Goal: Find specific page/section: Find specific page/section

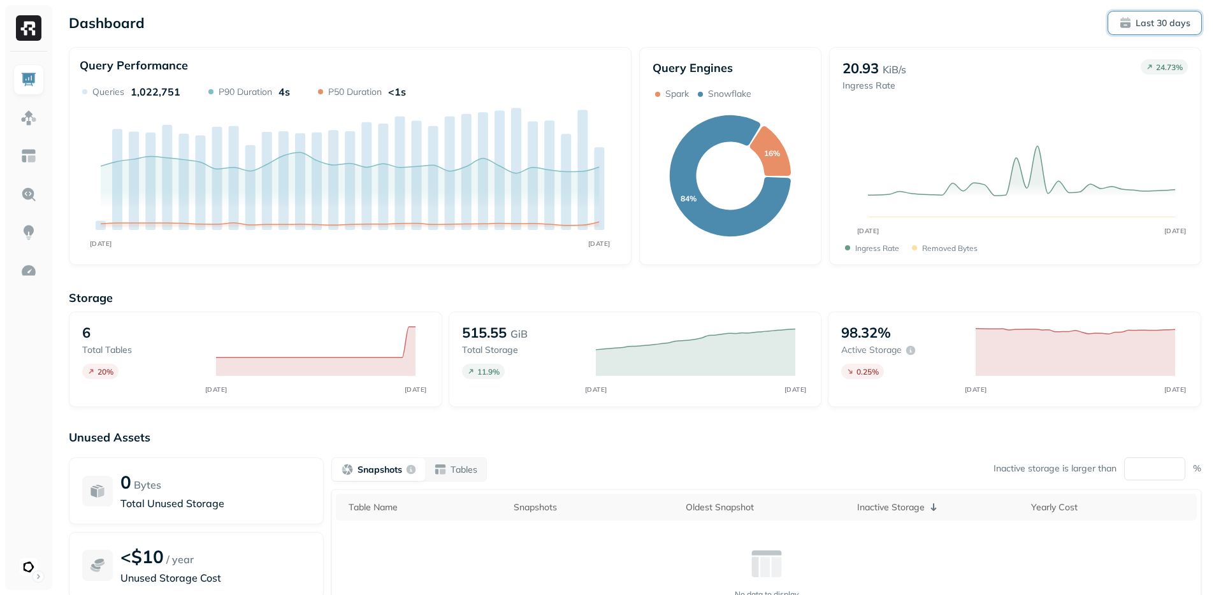
click at [1167, 14] on button "Last 30 days" at bounding box center [1155, 22] width 93 height 23
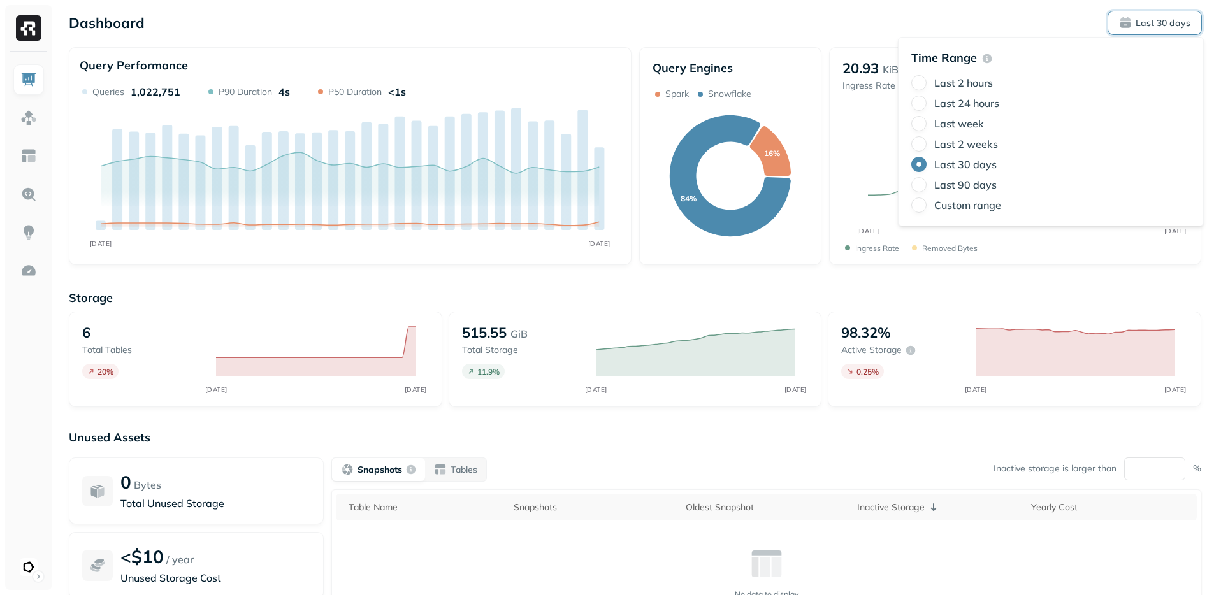
click at [1167, 14] on button "Last 30 days" at bounding box center [1155, 22] width 93 height 23
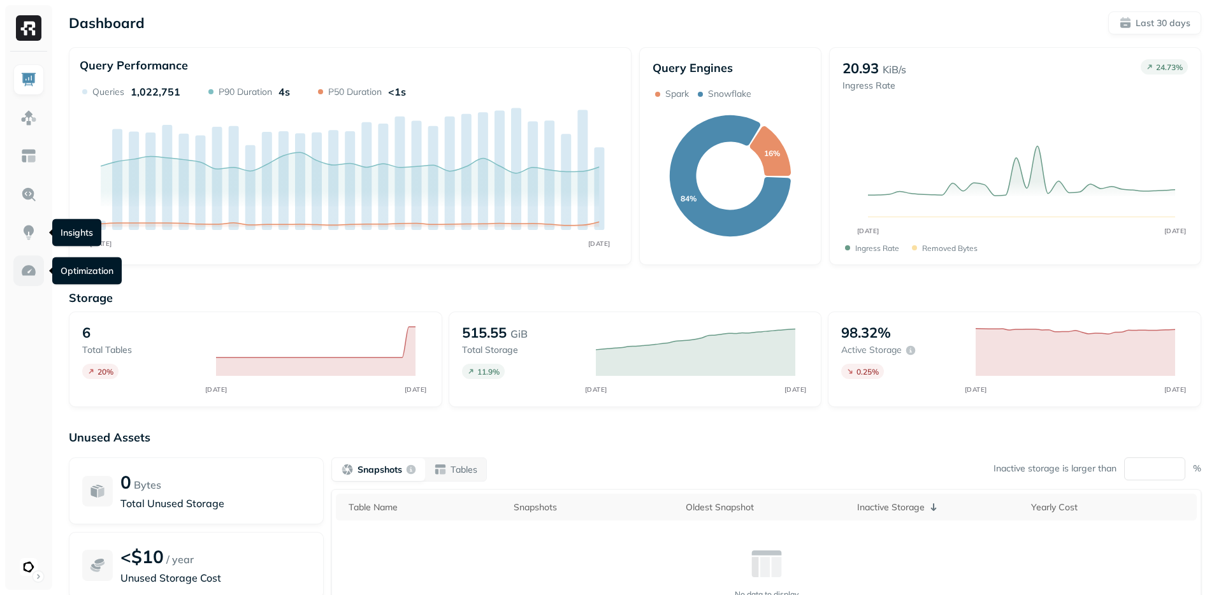
click at [24, 282] on link at bounding box center [28, 271] width 31 height 31
click at [18, 285] on link at bounding box center [28, 271] width 31 height 31
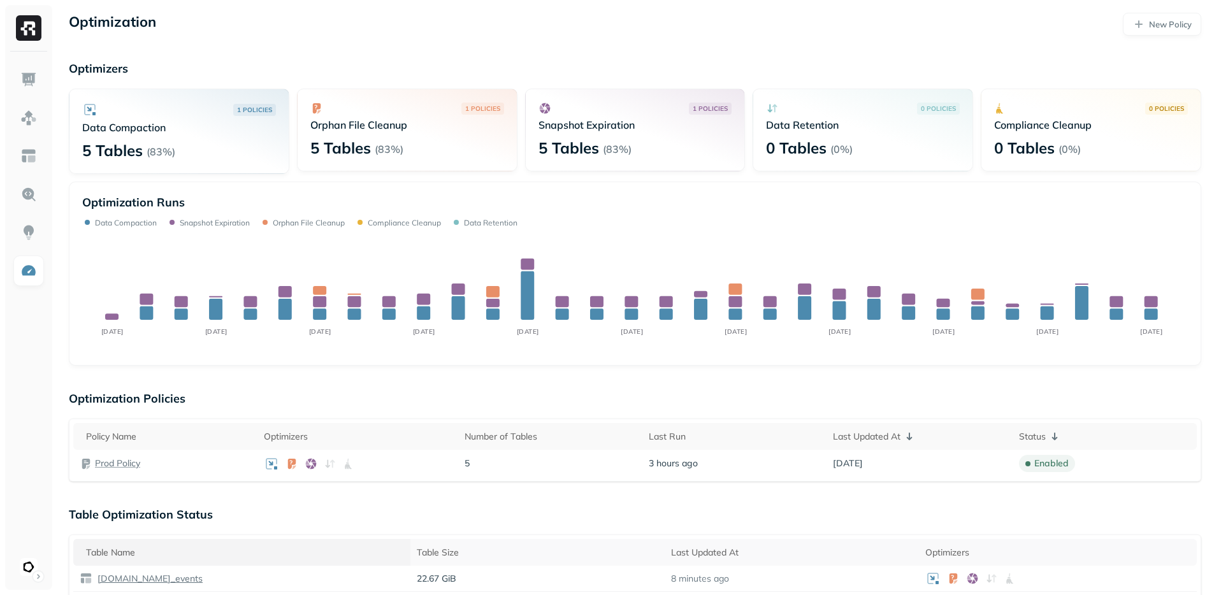
scroll to position [196, 0]
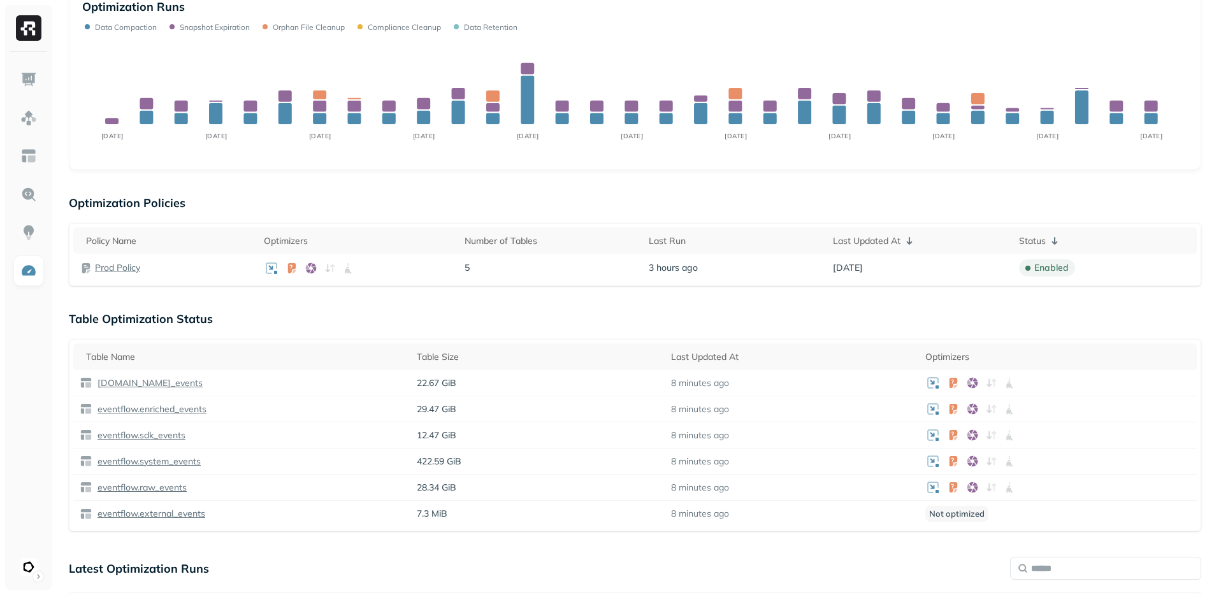
click at [381, 558] on div "Latest Optimization Runs" at bounding box center [635, 568] width 1133 height 23
click at [380, 558] on div "Latest Optimization Runs" at bounding box center [635, 568] width 1133 height 23
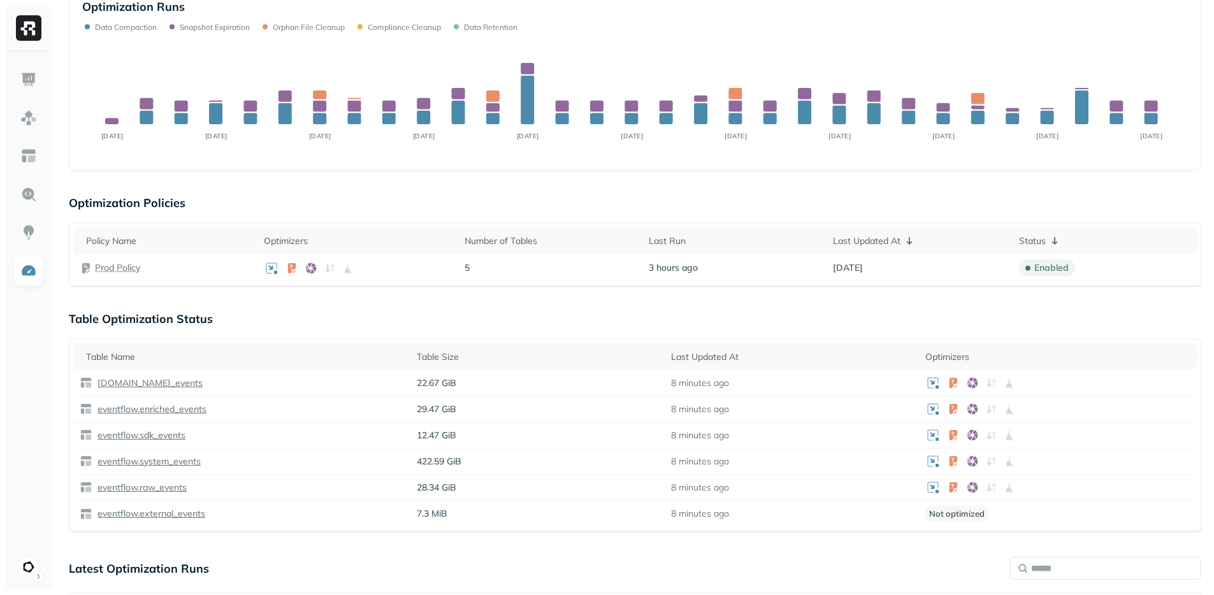
click at [380, 558] on div "Latest Optimization Runs" at bounding box center [635, 568] width 1133 height 23
click at [190, 513] on p "eventflow.external_events" at bounding box center [150, 514] width 110 height 12
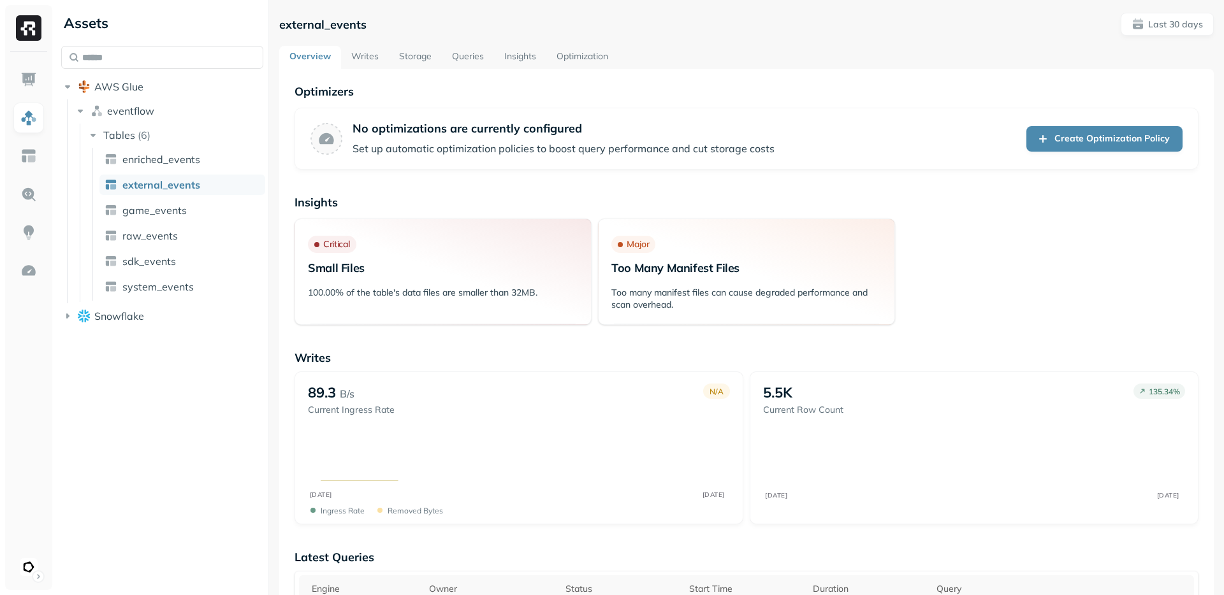
click at [117, 393] on div "Assets AWS Glue eventflow Tables ( 6 ) enriched_events external_events game_eve…" at bounding box center [162, 297] width 212 height 595
click at [416, 60] on link "Storage" at bounding box center [415, 57] width 53 height 23
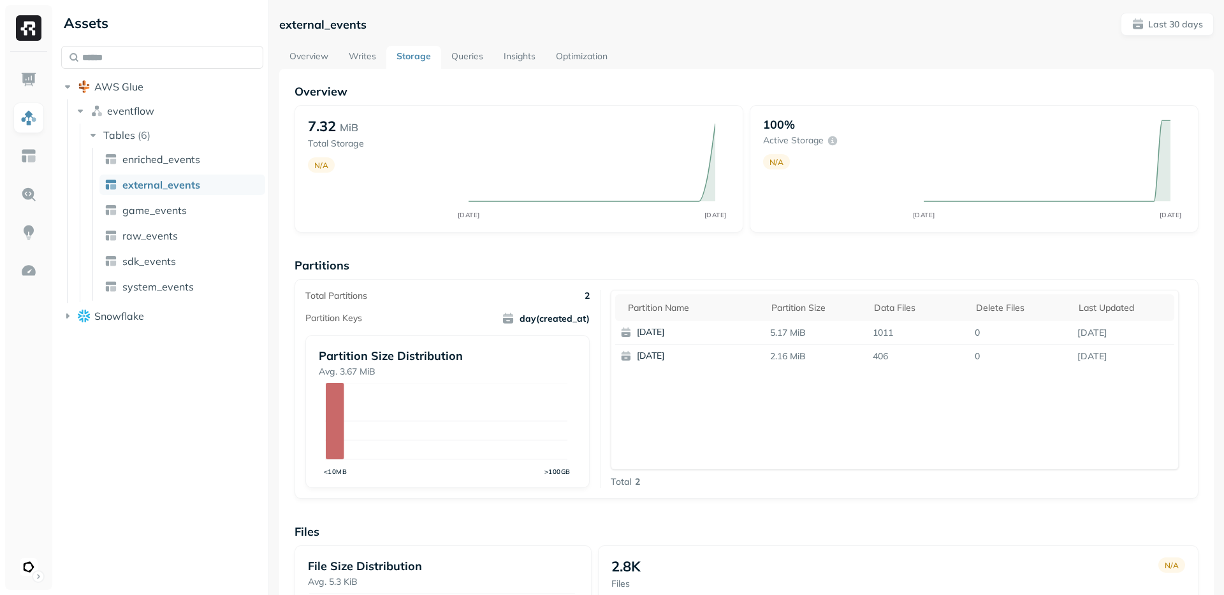
click at [178, 469] on div "Assets AWS Glue eventflow Tables ( 6 ) enriched_events external_events game_eve…" at bounding box center [162, 297] width 212 height 595
click at [462, 54] on link "Queries" at bounding box center [467, 57] width 52 height 23
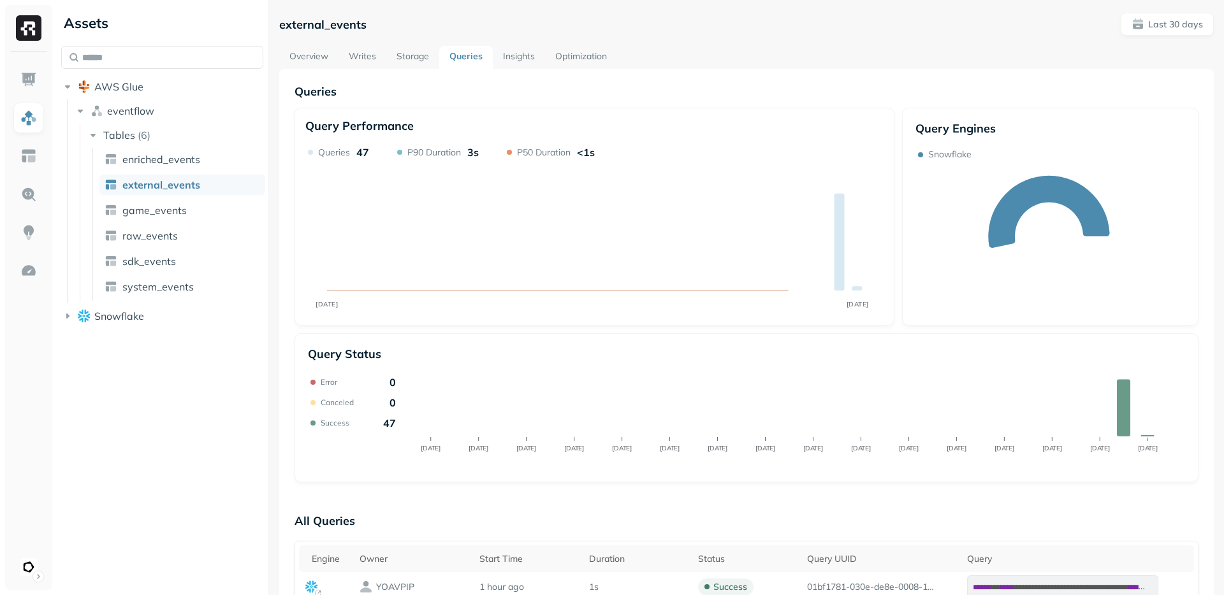
click at [196, 407] on div "Assets AWS Glue eventflow Tables ( 6 ) enriched_events external_events game_eve…" at bounding box center [162, 297] width 212 height 595
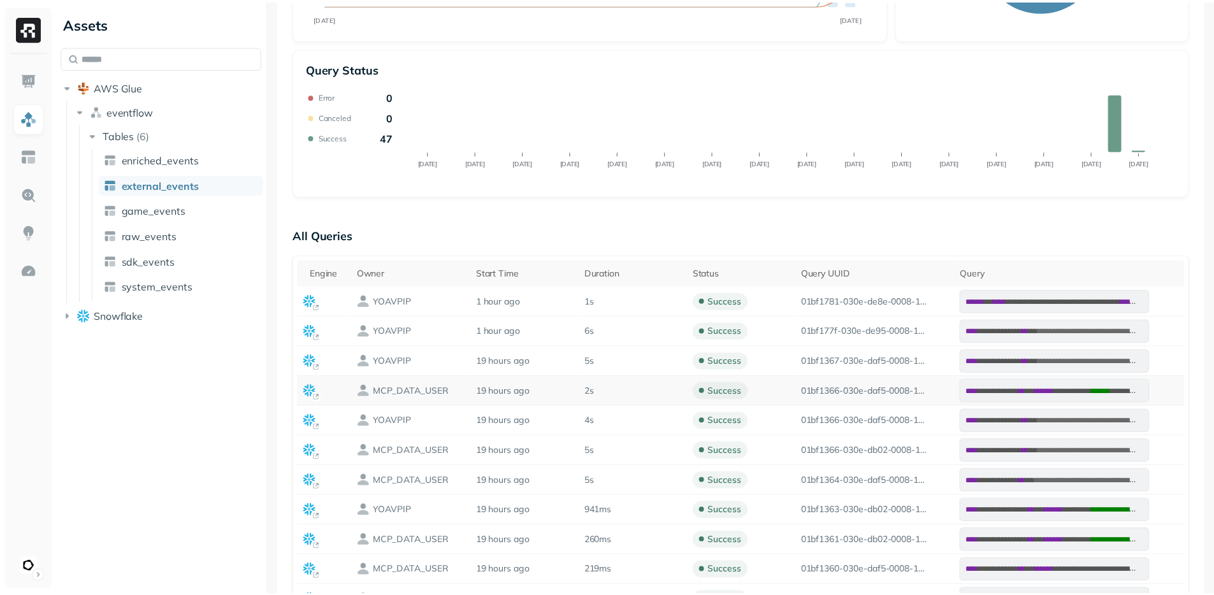
scroll to position [360, 0]
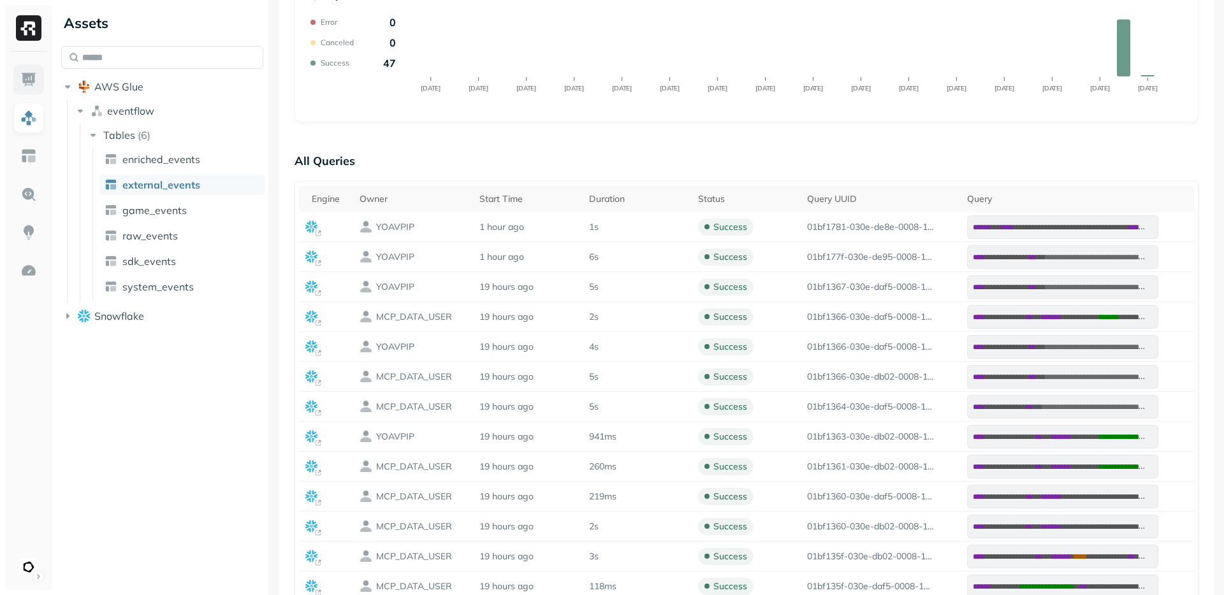
click at [41, 85] on link at bounding box center [28, 79] width 31 height 31
